Goal: Transaction & Acquisition: Download file/media

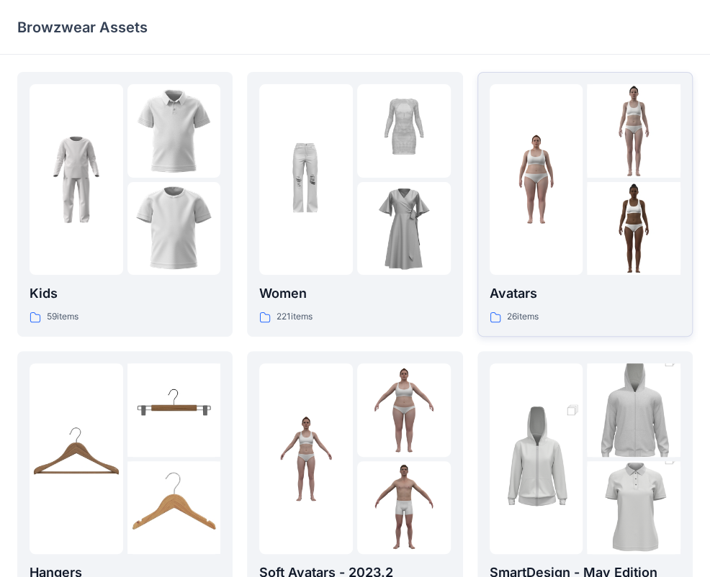
click at [520, 294] on p "Avatars" at bounding box center [584, 294] width 191 height 20
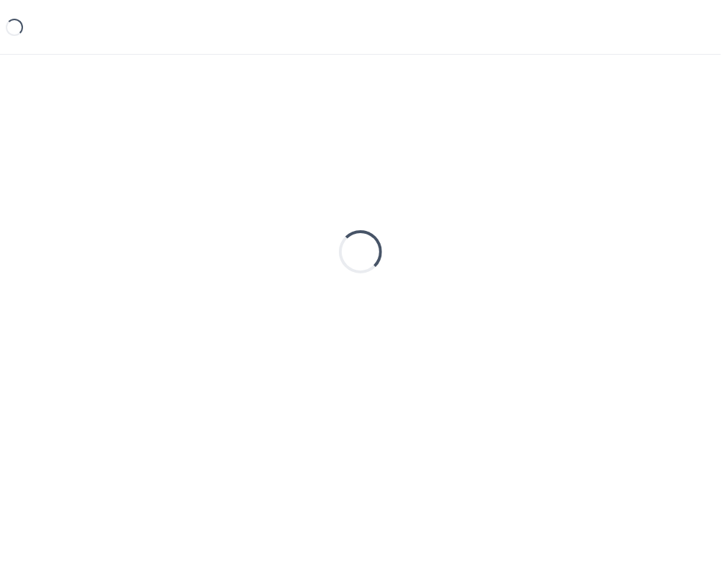
click at [520, 294] on div "Loading..." at bounding box center [360, 252] width 687 height 360
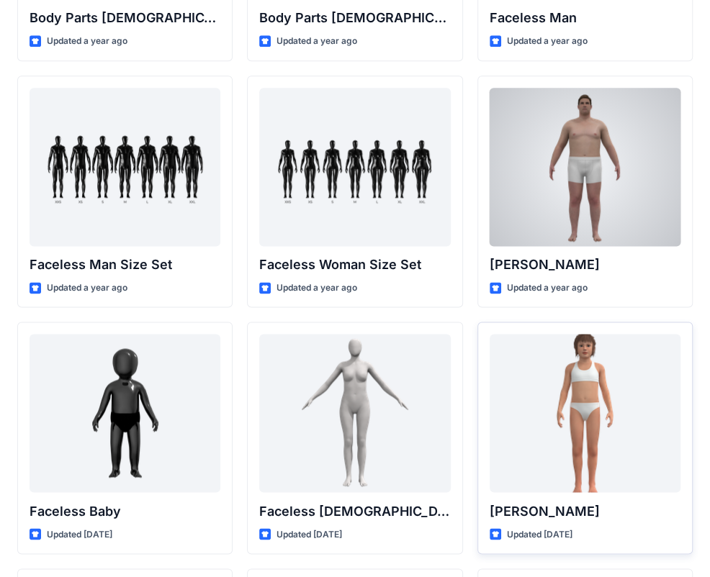
scroll to position [749, 0]
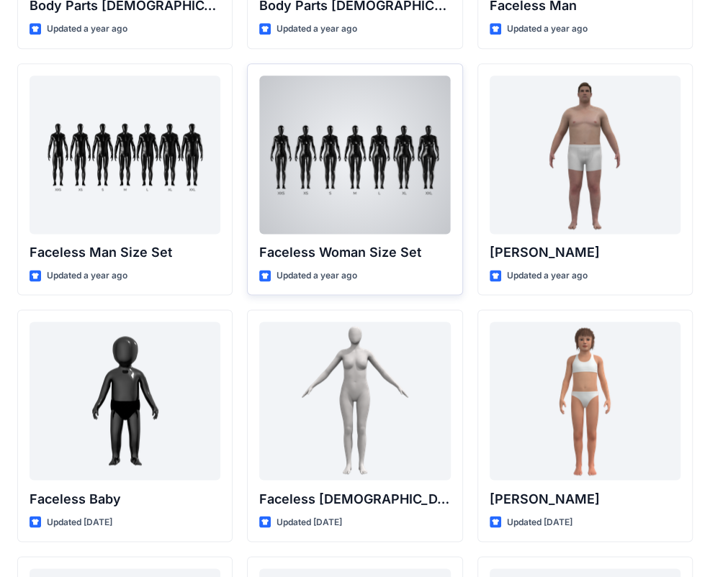
click at [344, 202] on div at bounding box center [354, 155] width 191 height 158
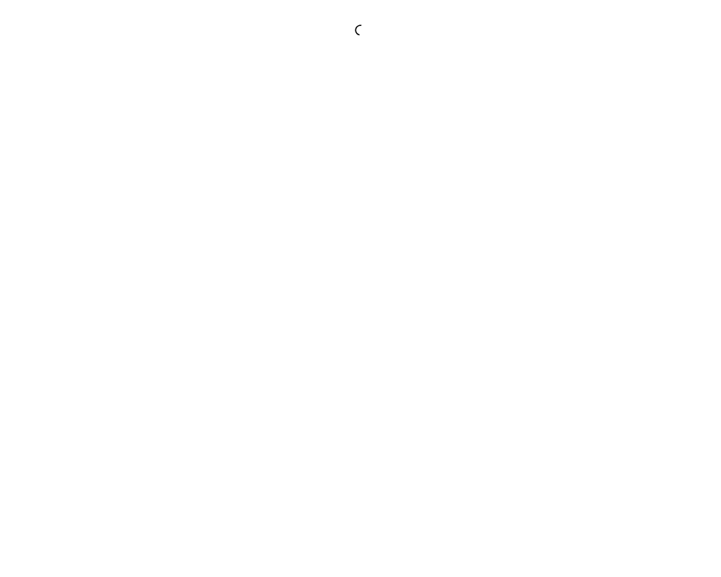
click at [344, 202] on div at bounding box center [360, 288] width 721 height 577
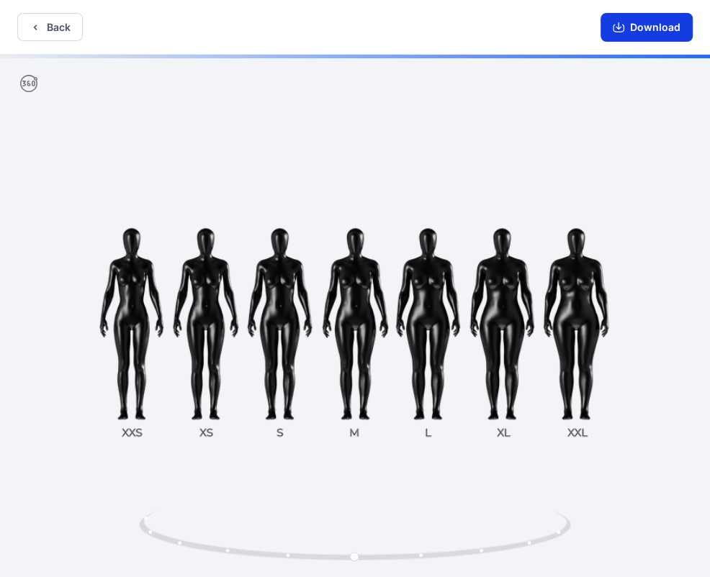
click at [646, 30] on button "Download" at bounding box center [646, 27] width 92 height 29
click at [32, 20] on button "Back" at bounding box center [49, 27] width 65 height 28
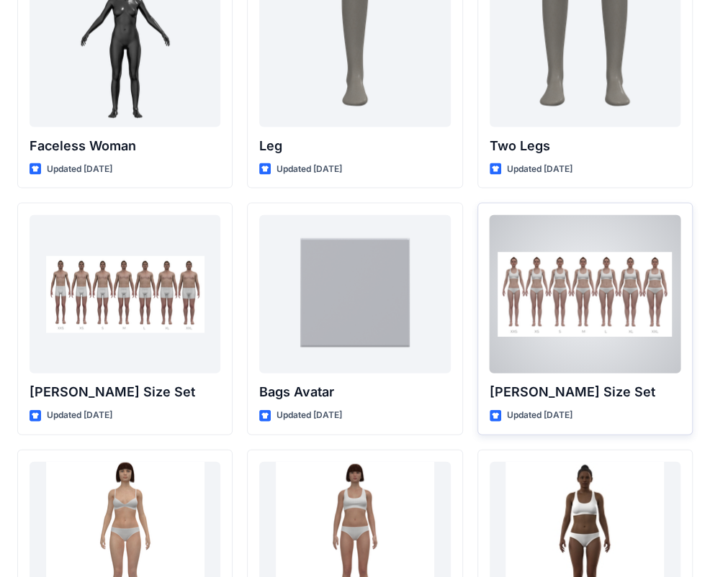
scroll to position [1301, 0]
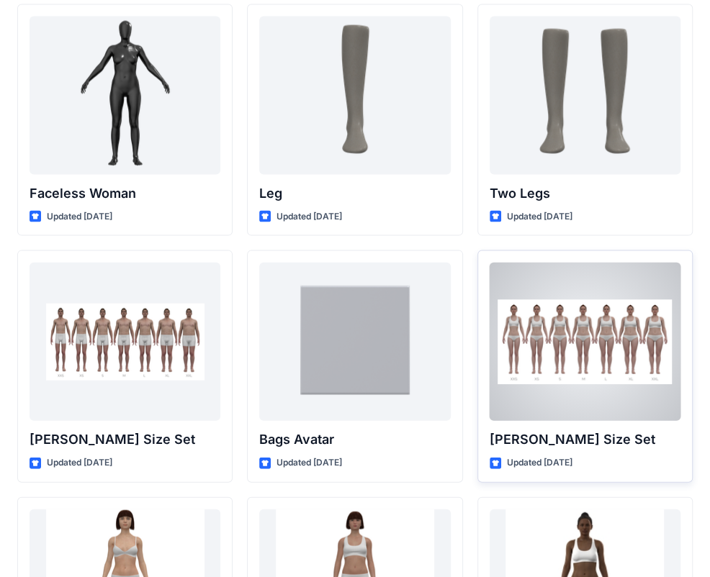
click at [582, 343] on div at bounding box center [584, 342] width 191 height 158
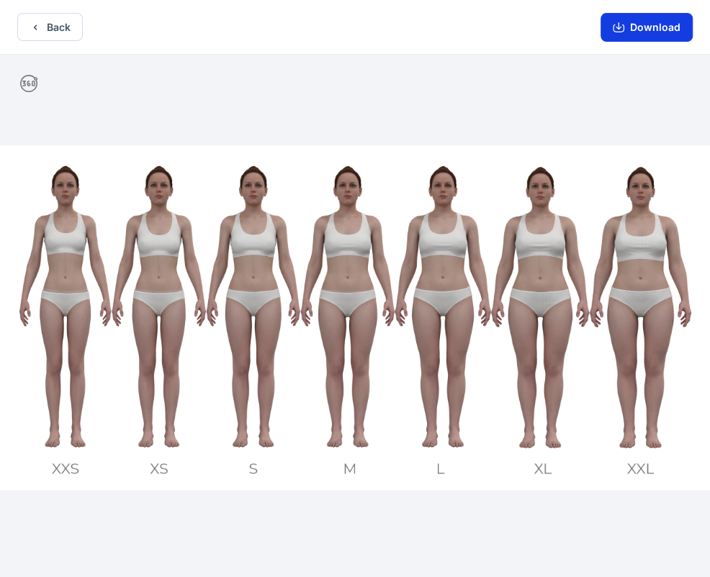
click at [644, 25] on button "Download" at bounding box center [646, 27] width 92 height 29
click at [53, 24] on button "Back" at bounding box center [49, 27] width 65 height 28
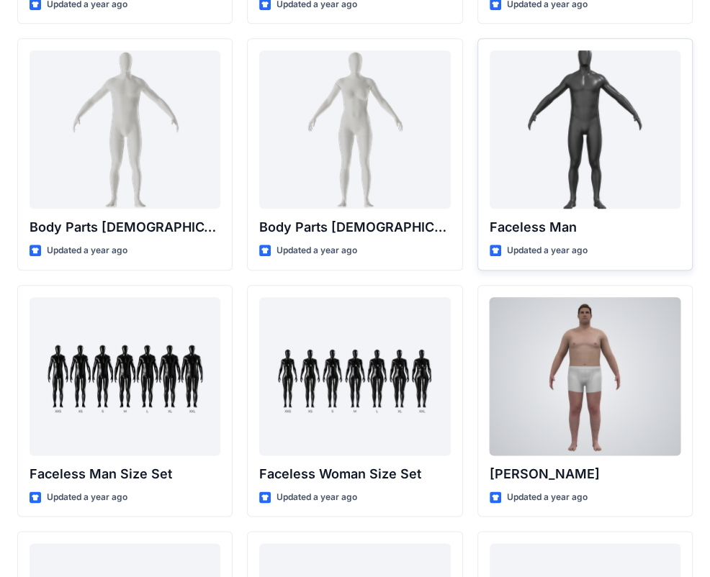
scroll to position [648, 0]
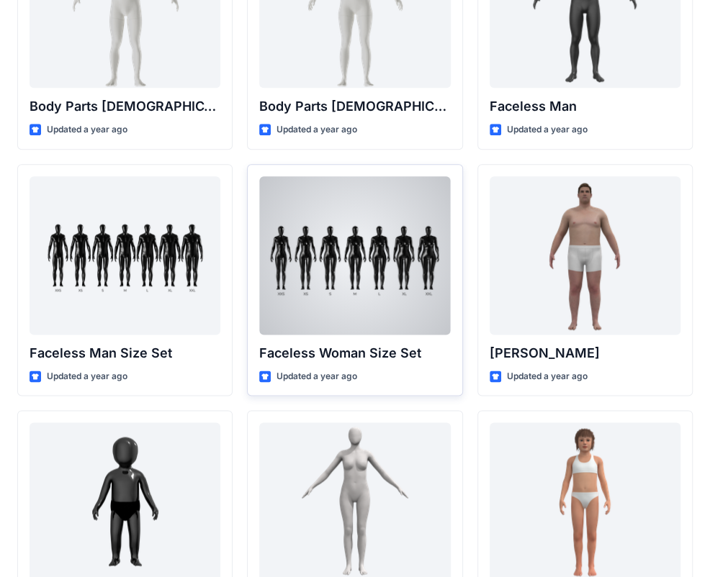
click at [339, 258] on div at bounding box center [354, 255] width 191 height 158
